Goal: Task Accomplishment & Management: Manage account settings

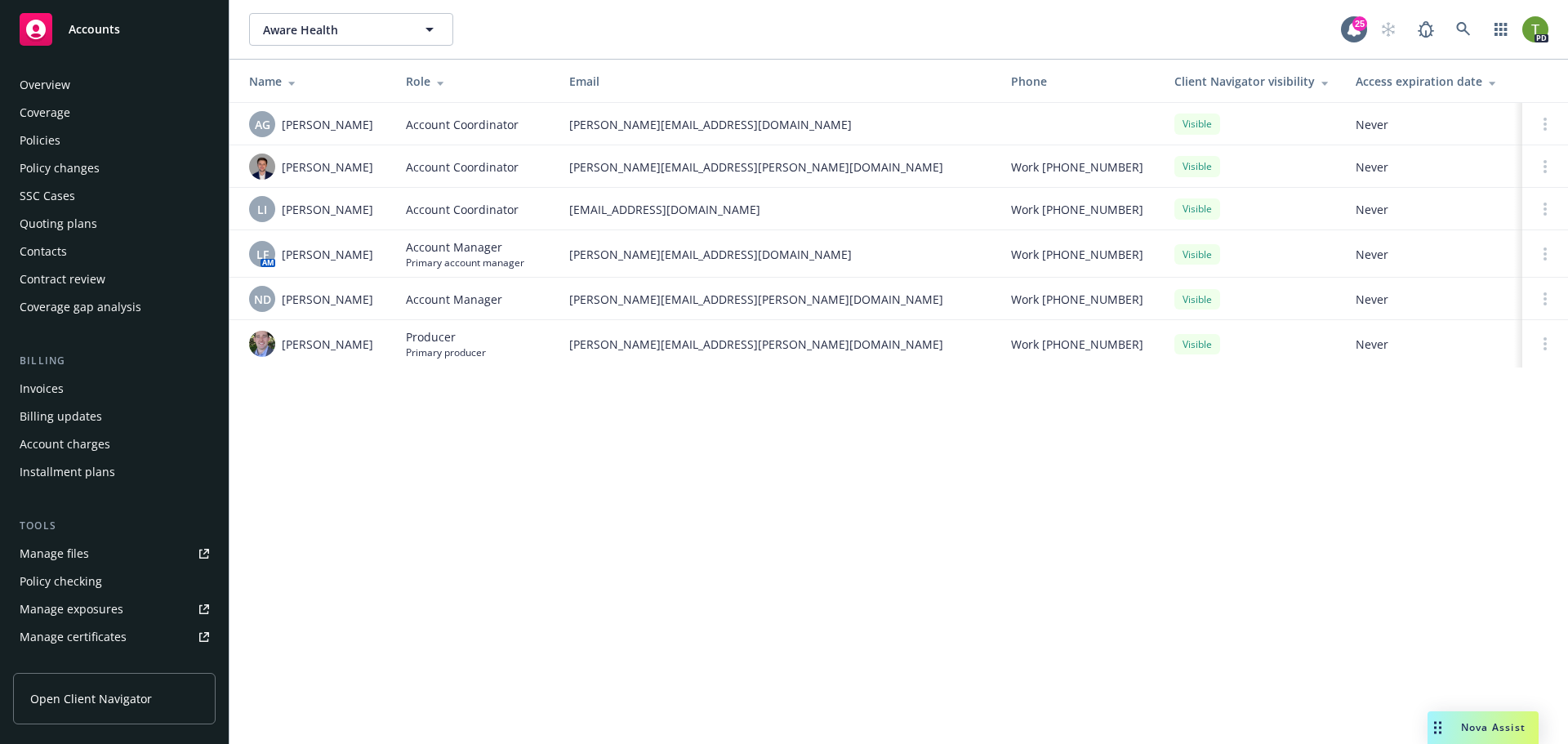
scroll to position [320, 0]
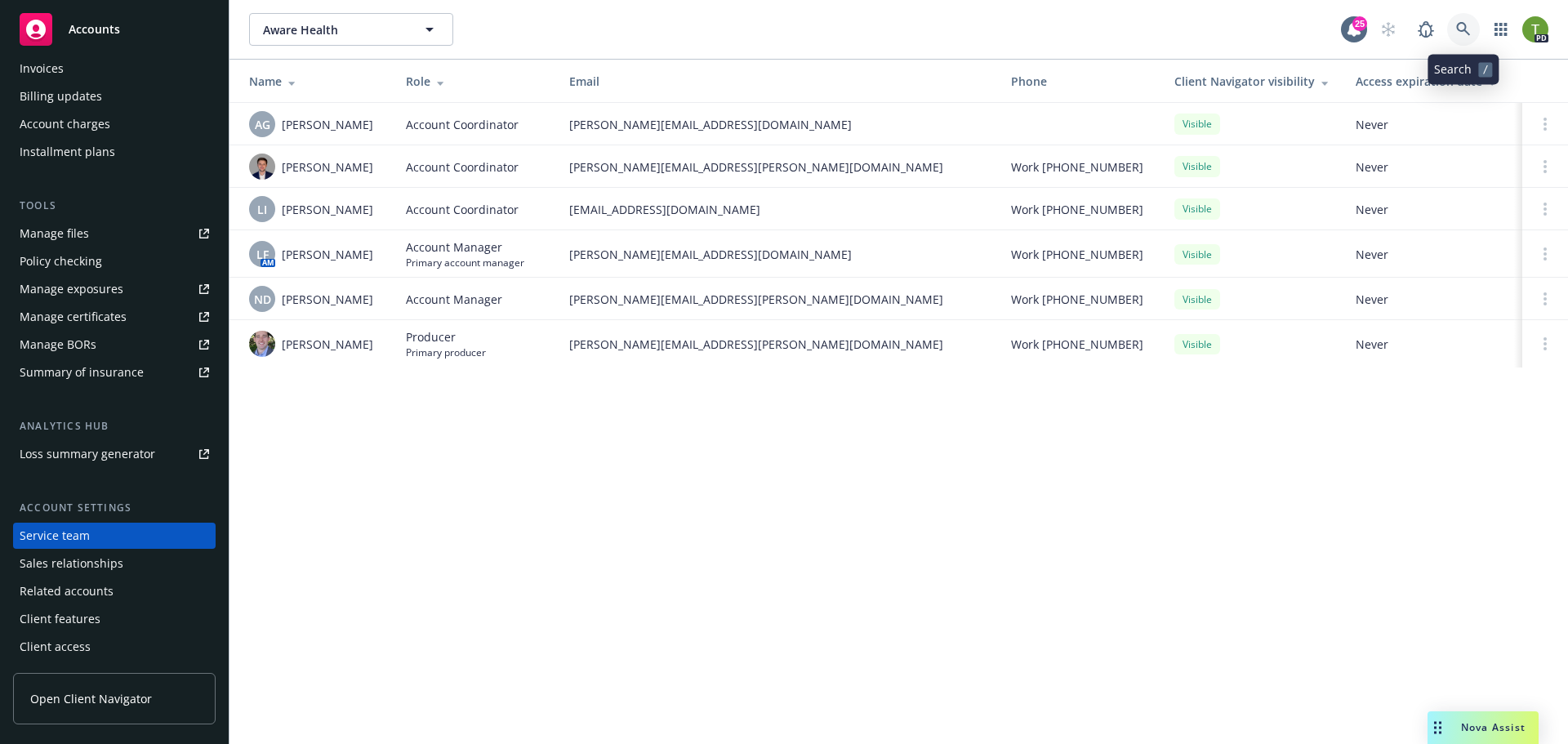
click at [1454, 25] on link at bounding box center [1463, 29] width 33 height 33
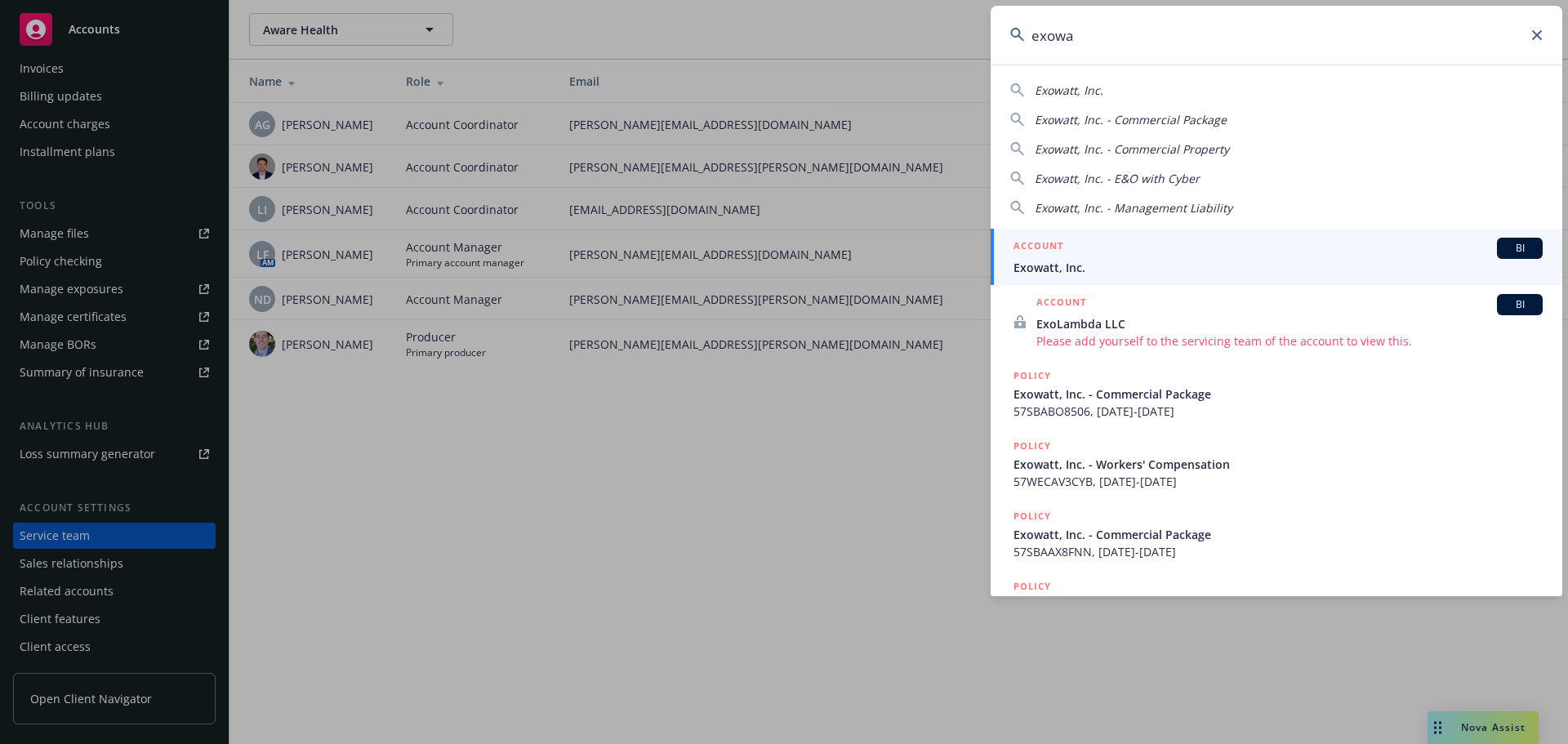
type input "exowa"
click at [1111, 264] on span "Exowatt, Inc." at bounding box center [1277, 268] width 529 height 17
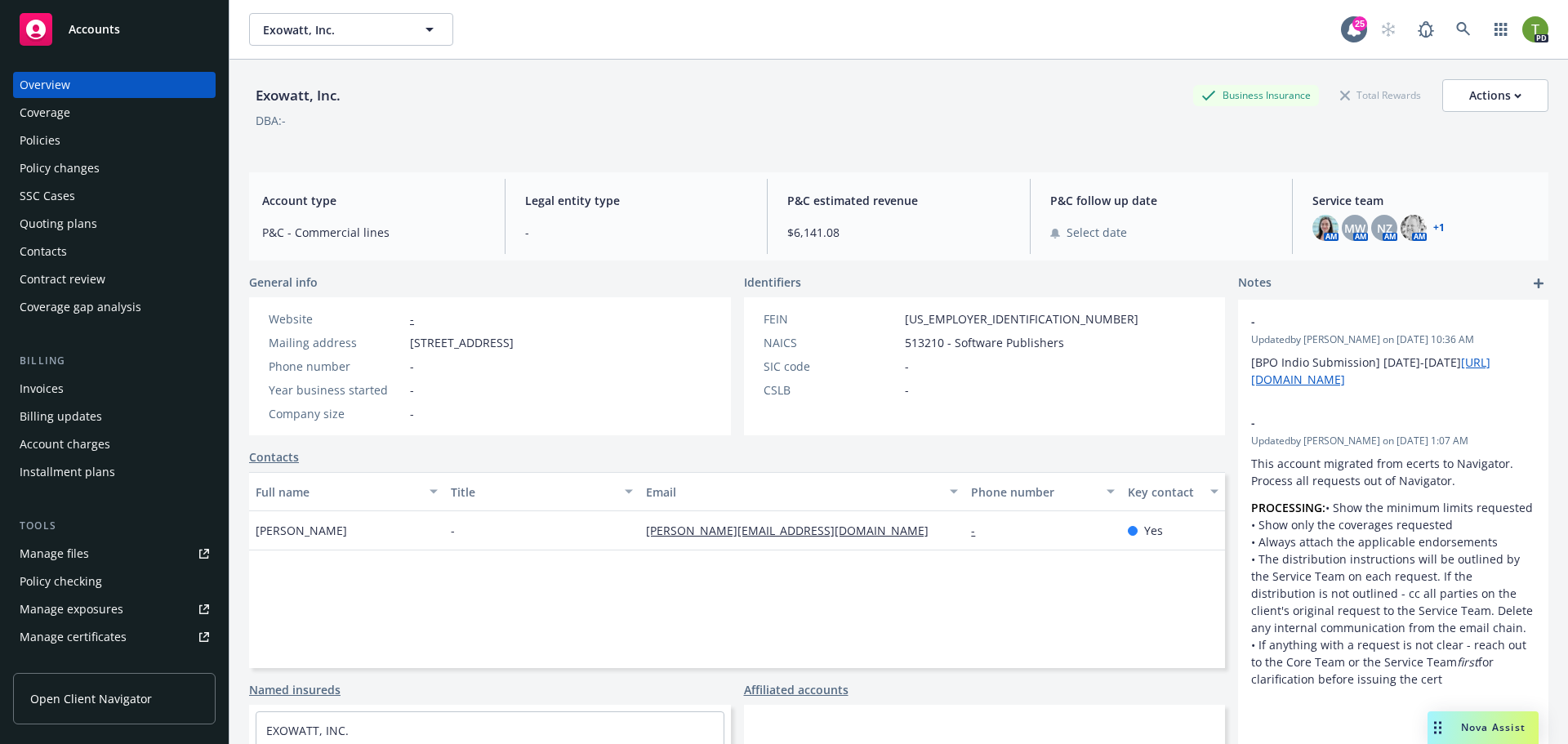
click at [41, 142] on div "Policies" at bounding box center [40, 140] width 41 height 26
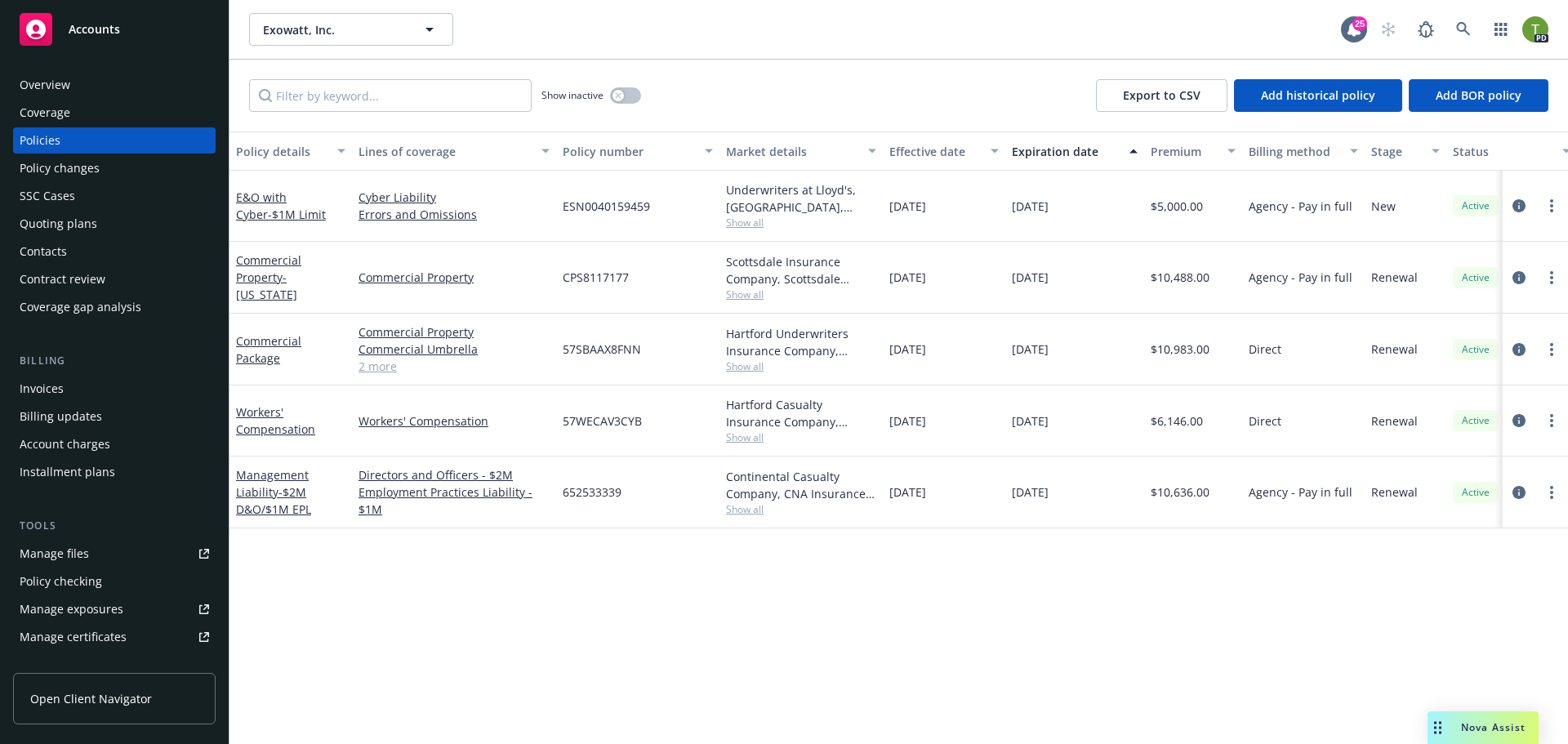
click at [42, 92] on div "Overview" at bounding box center [45, 85] width 51 height 26
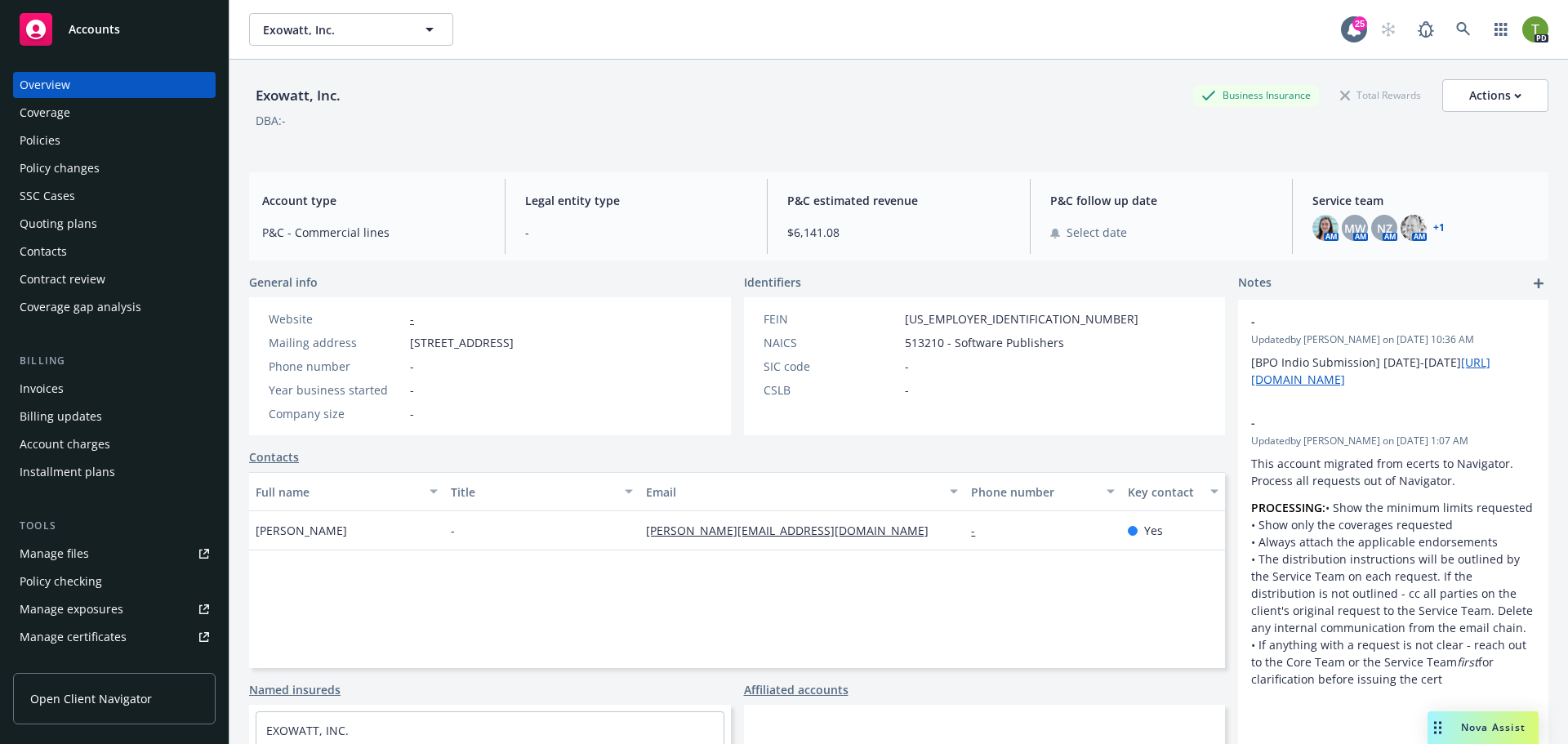
click at [1433, 224] on link "+ 1" at bounding box center [1438, 228] width 11 height 10
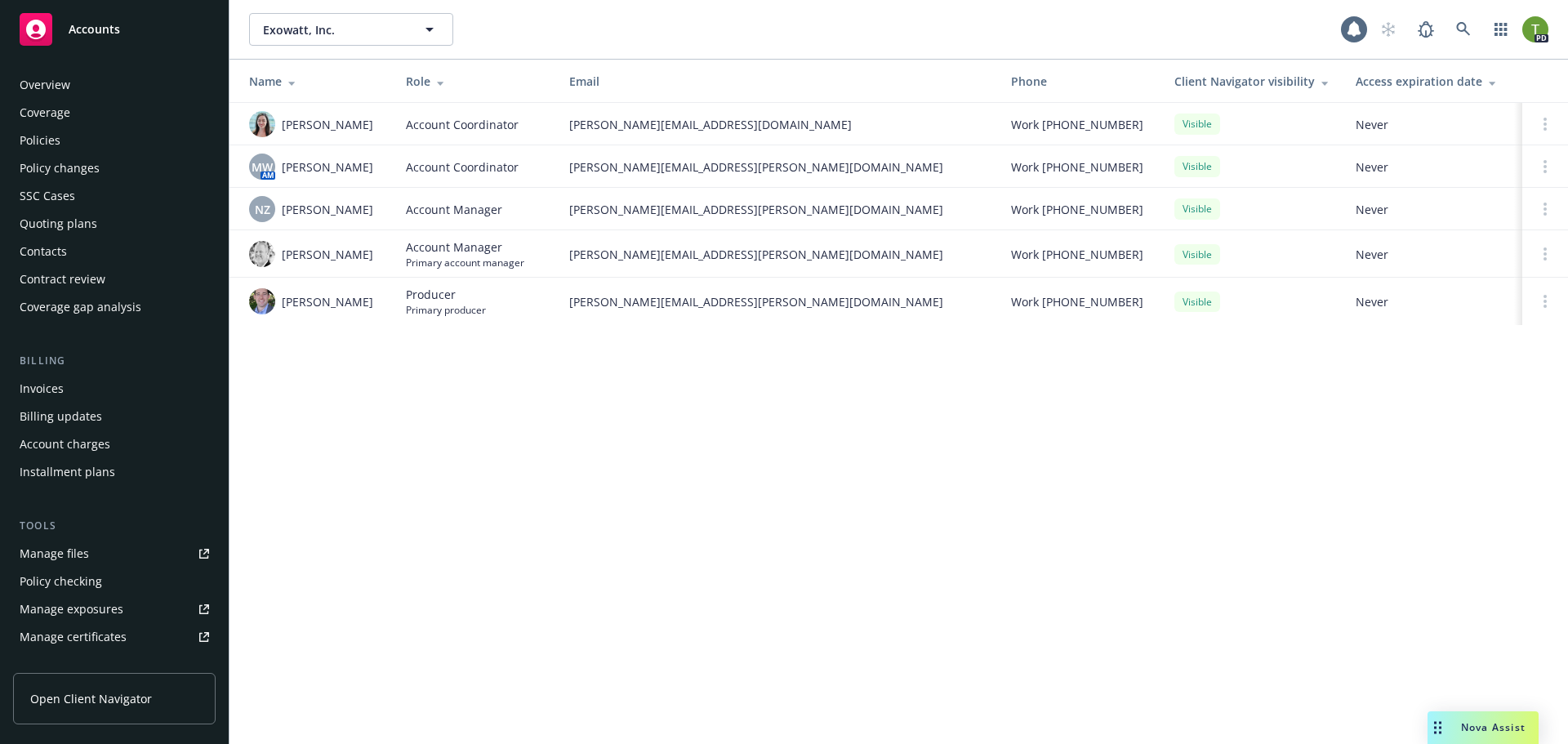
scroll to position [320, 0]
